Goal: Browse casually: Explore the website without a specific task or goal

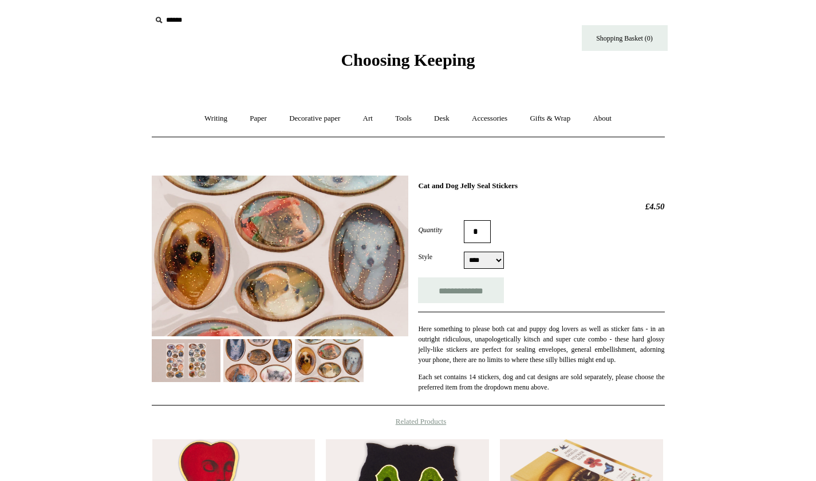
click at [357, 226] on img at bounding box center [280, 256] width 256 height 161
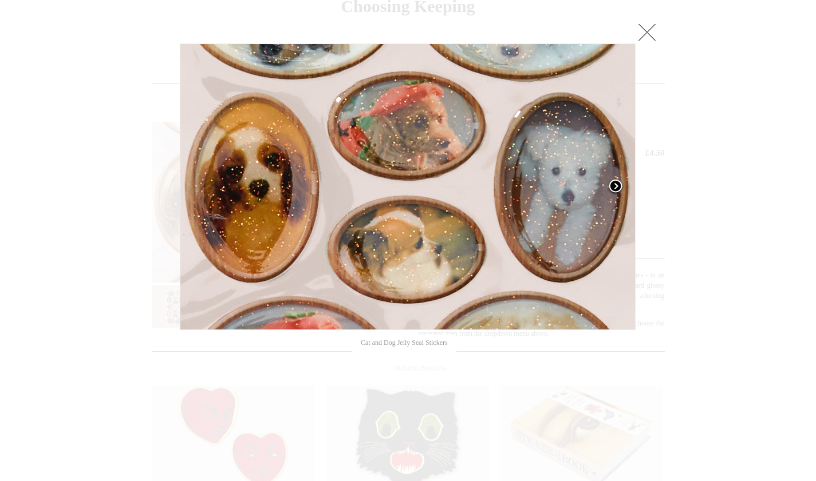
scroll to position [54, 0]
click at [614, 183] on span at bounding box center [615, 186] width 17 height 17
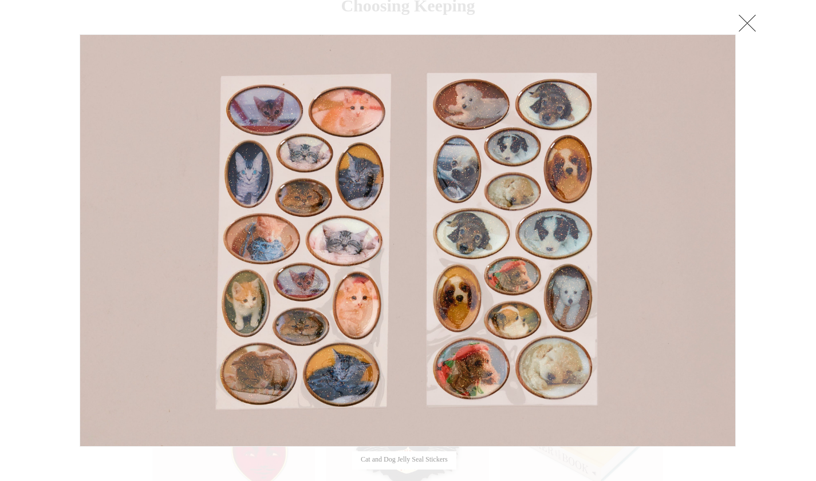
click at [746, 18] on link at bounding box center [747, 22] width 23 height 23
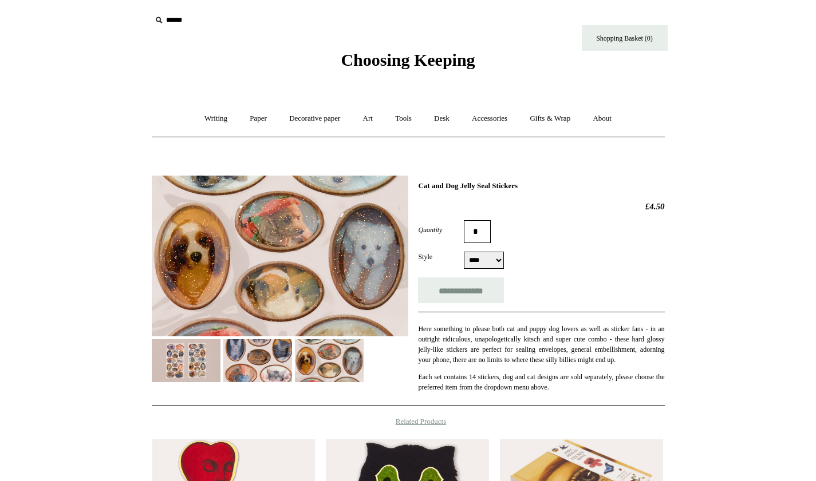
scroll to position [0, 0]
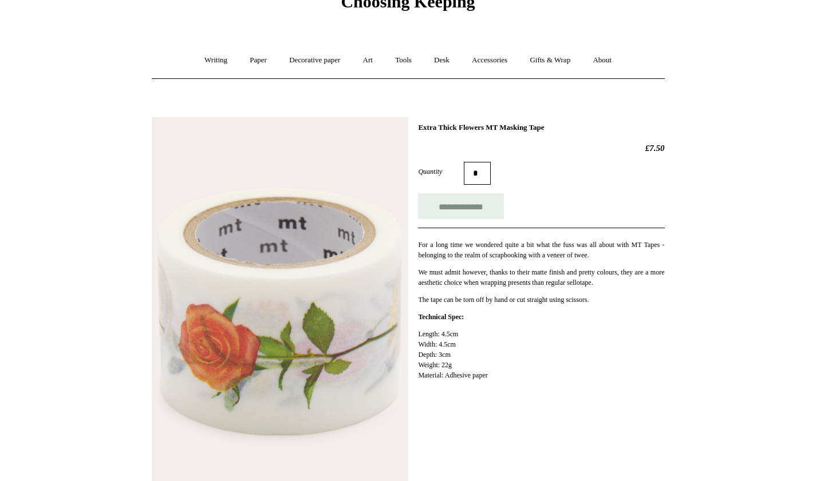
scroll to position [66, 0]
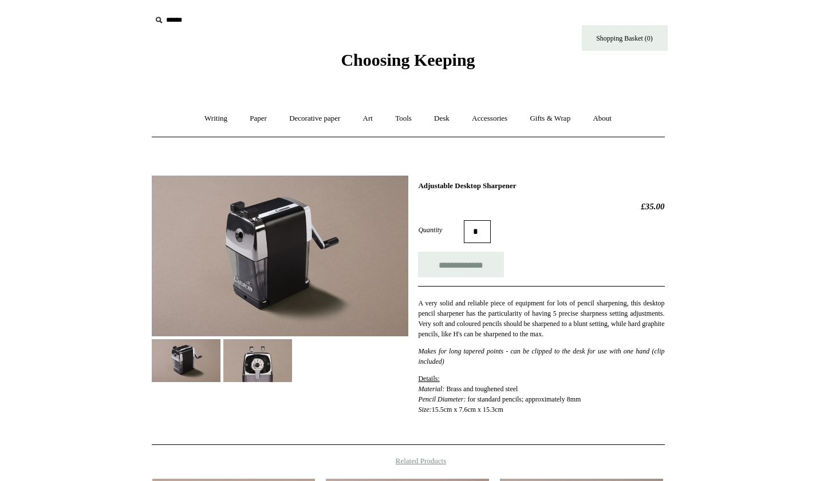
click at [267, 367] on img at bounding box center [257, 360] width 69 height 43
